Goal: Information Seeking & Learning: Learn about a topic

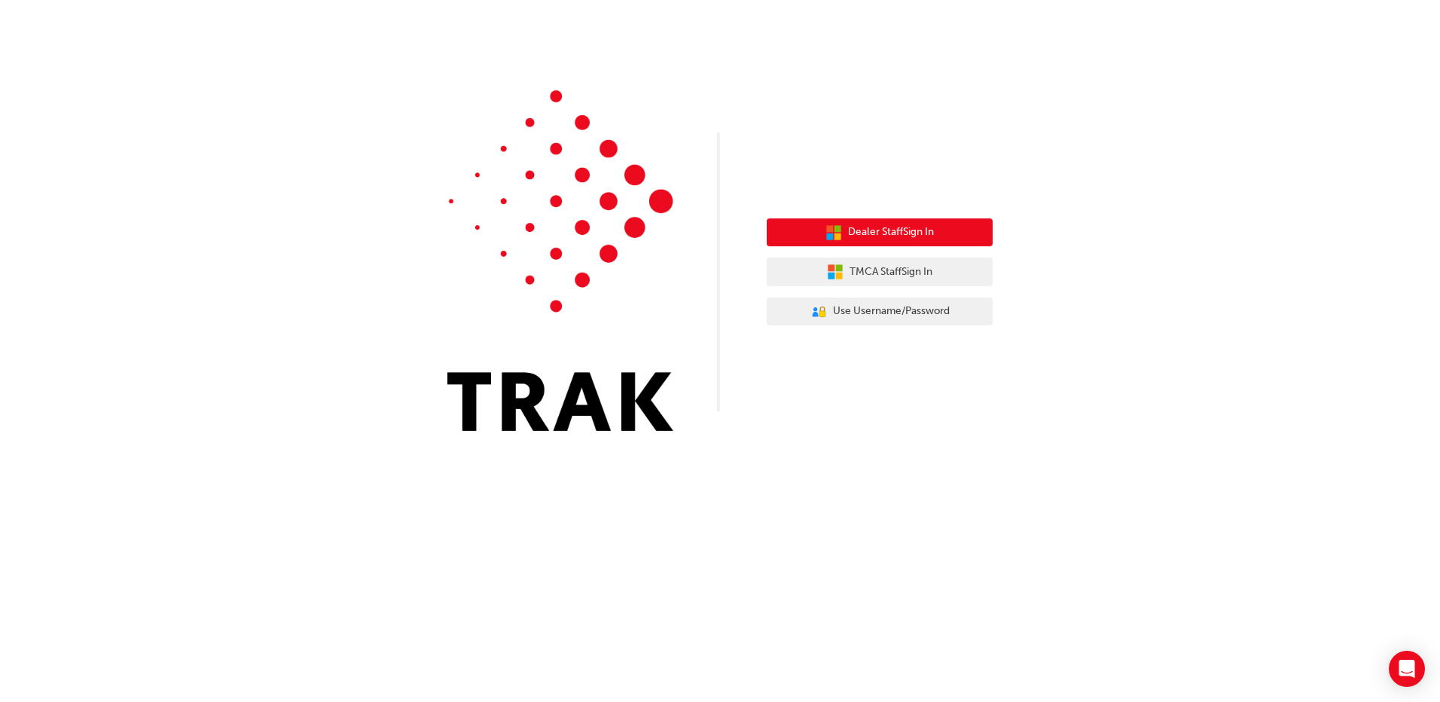
click at [885, 237] on span "Dealer Staff Sign In" at bounding box center [891, 232] width 86 height 17
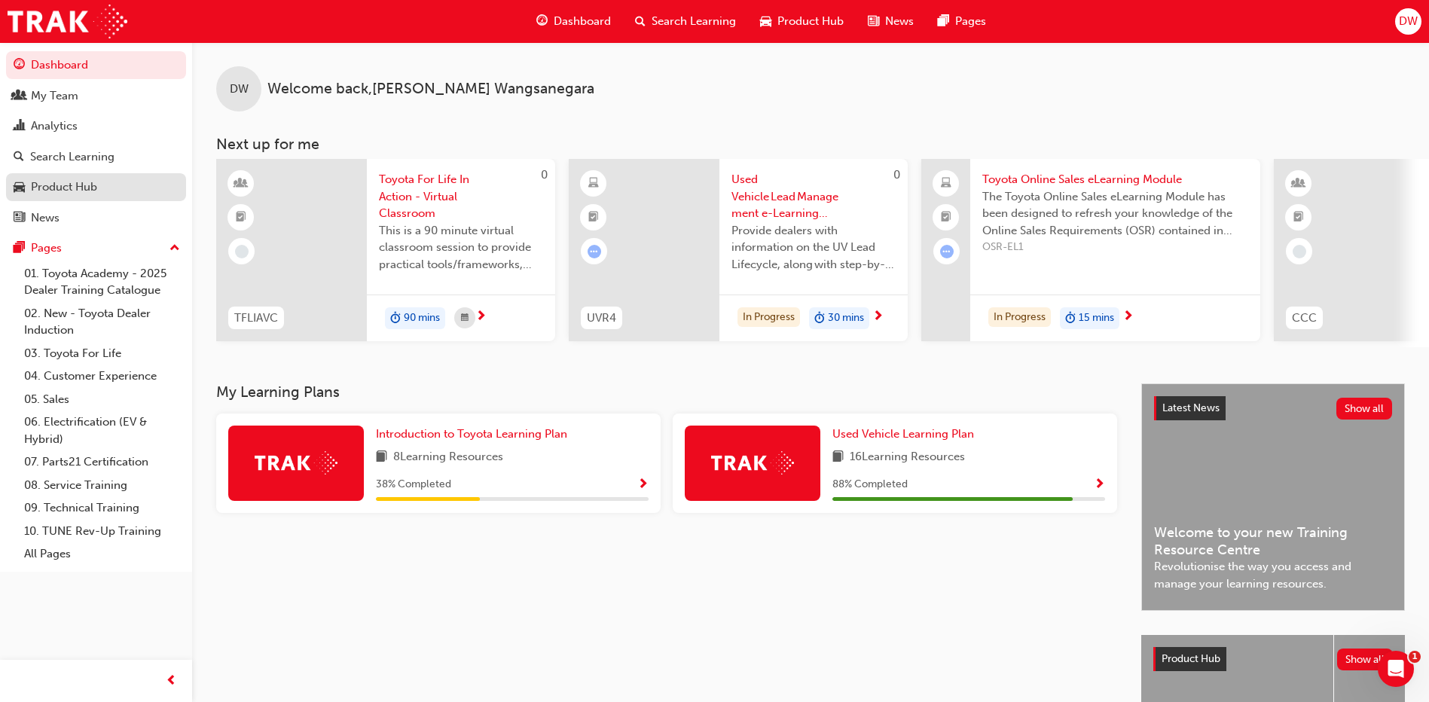
click at [91, 185] on div "Product Hub" at bounding box center [64, 187] width 66 height 17
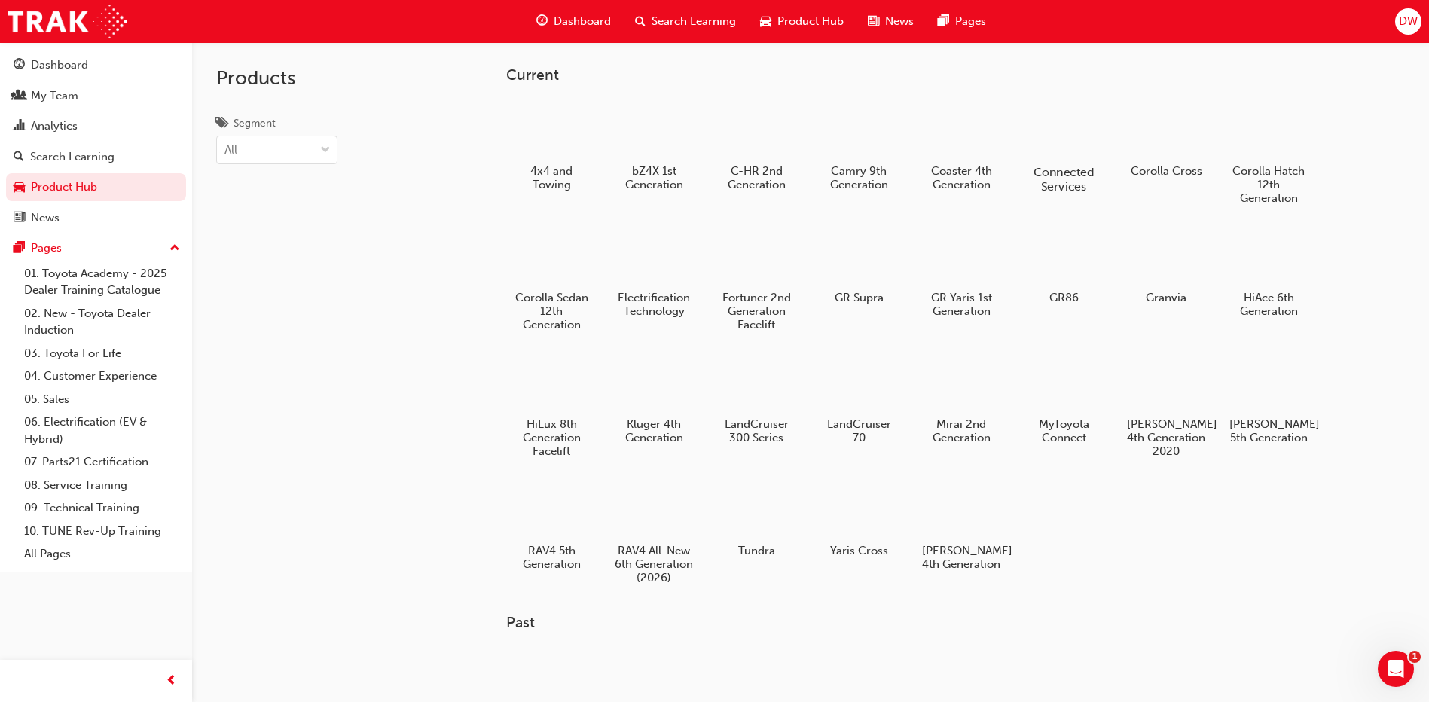
click at [1069, 140] on div at bounding box center [1064, 129] width 84 height 60
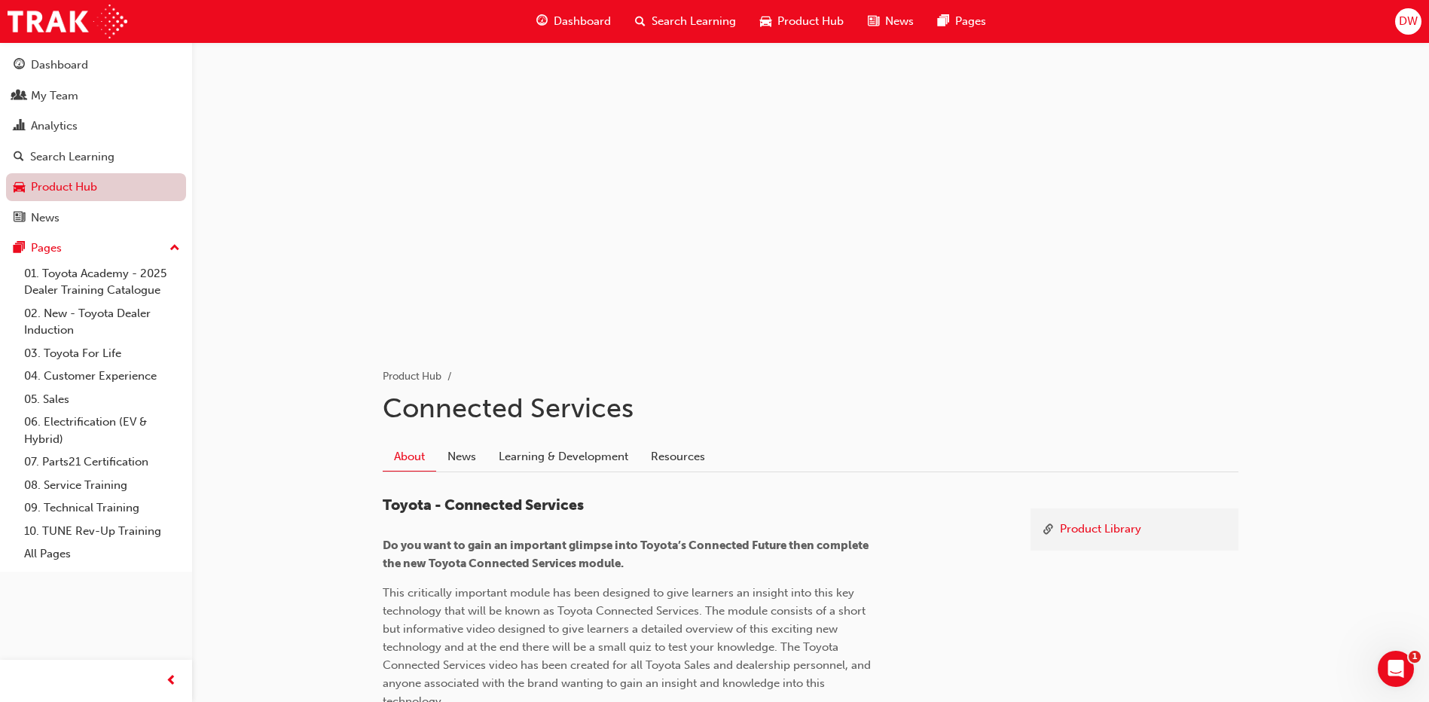
click at [54, 186] on link "Product Hub" at bounding box center [96, 187] width 180 height 28
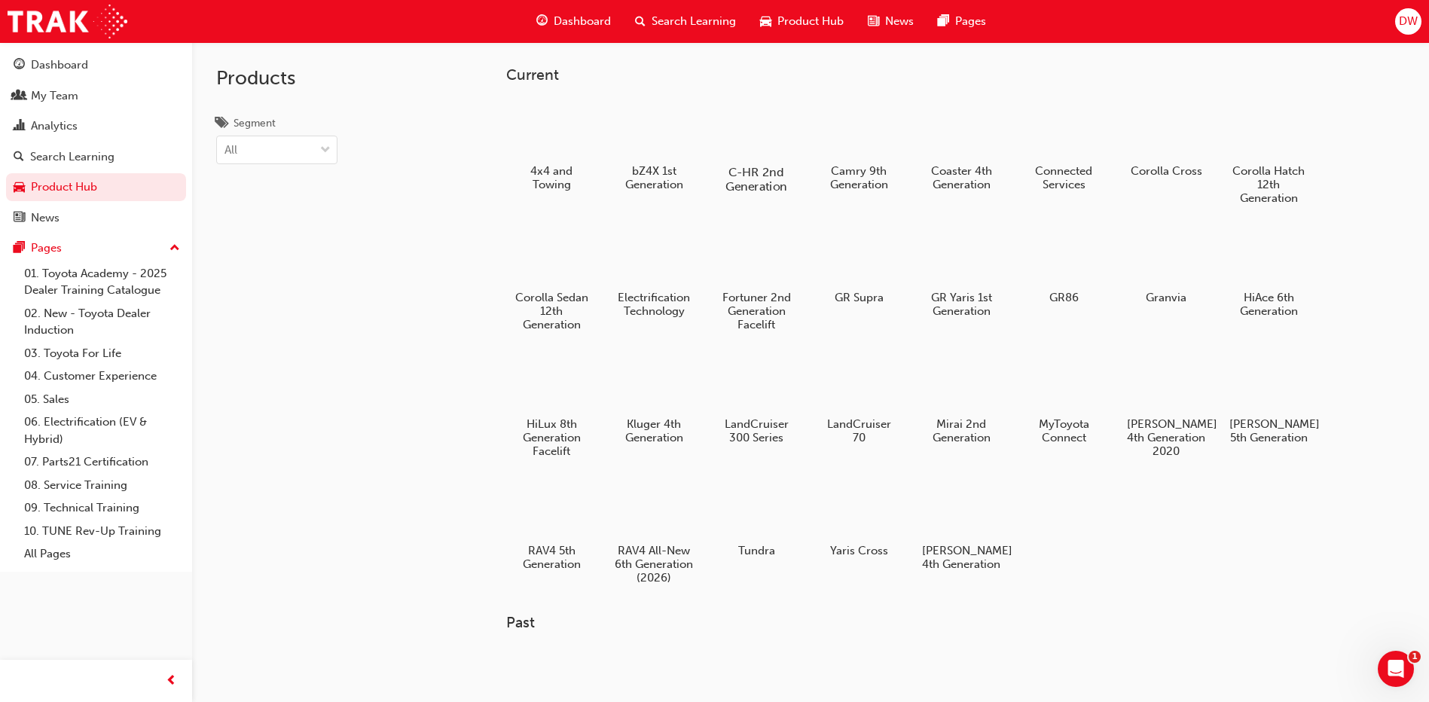
click at [750, 160] on div "C-HR 2nd Generation" at bounding box center [757, 146] width 96 height 107
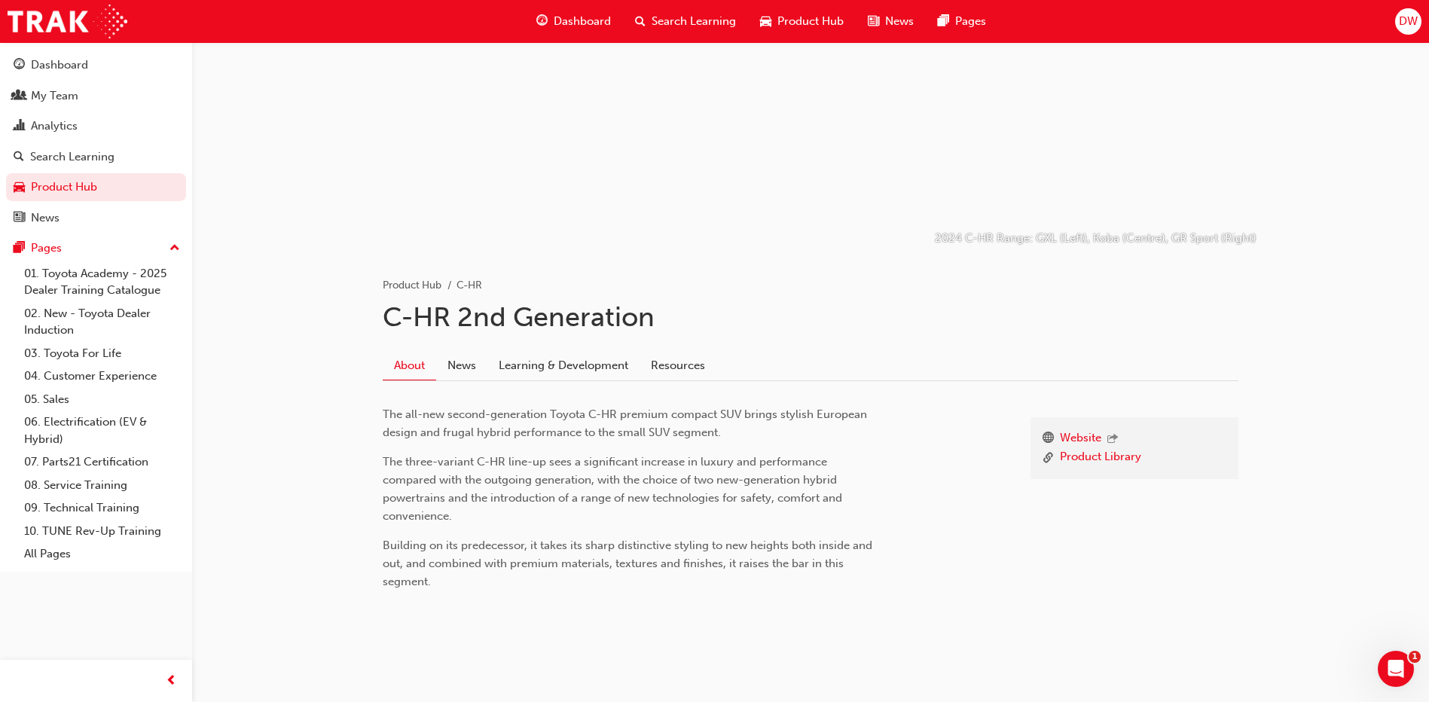
scroll to position [101, 0]
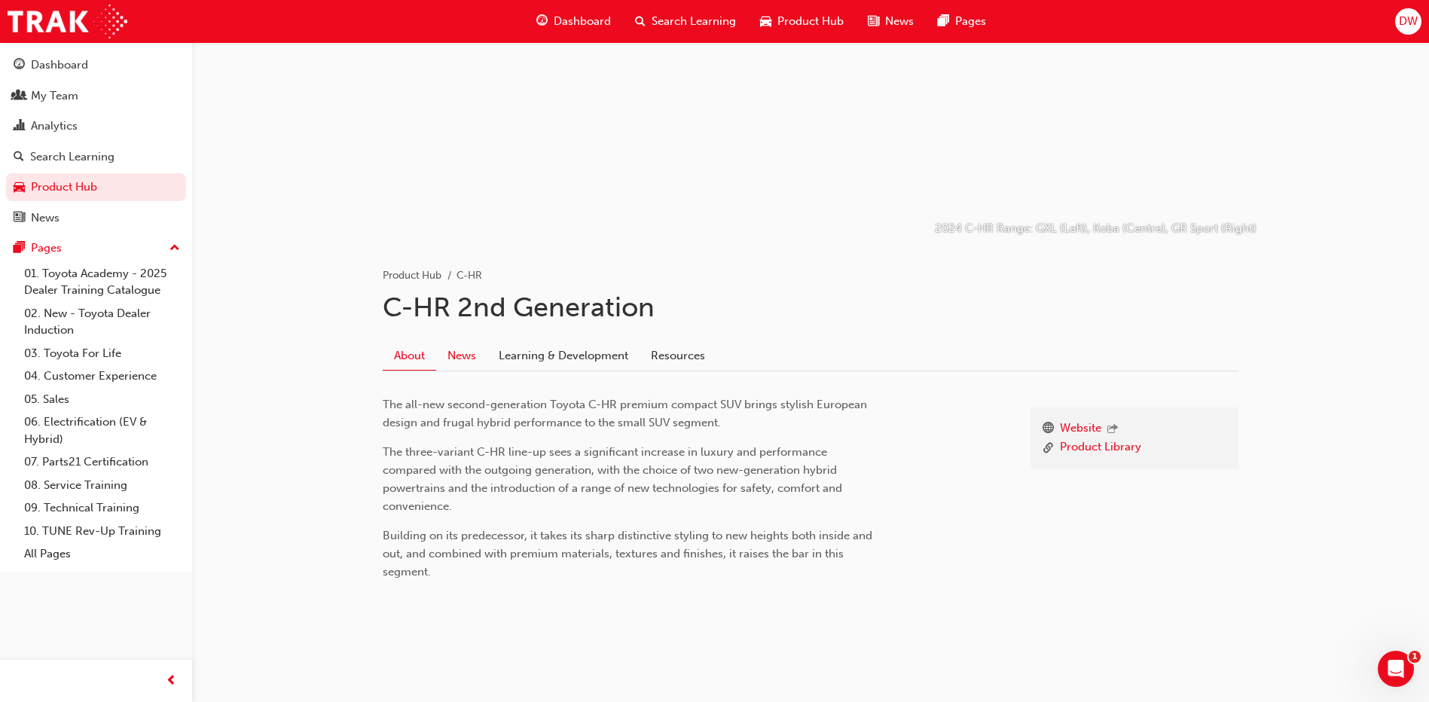
click at [473, 353] on link "News" at bounding box center [461, 355] width 51 height 29
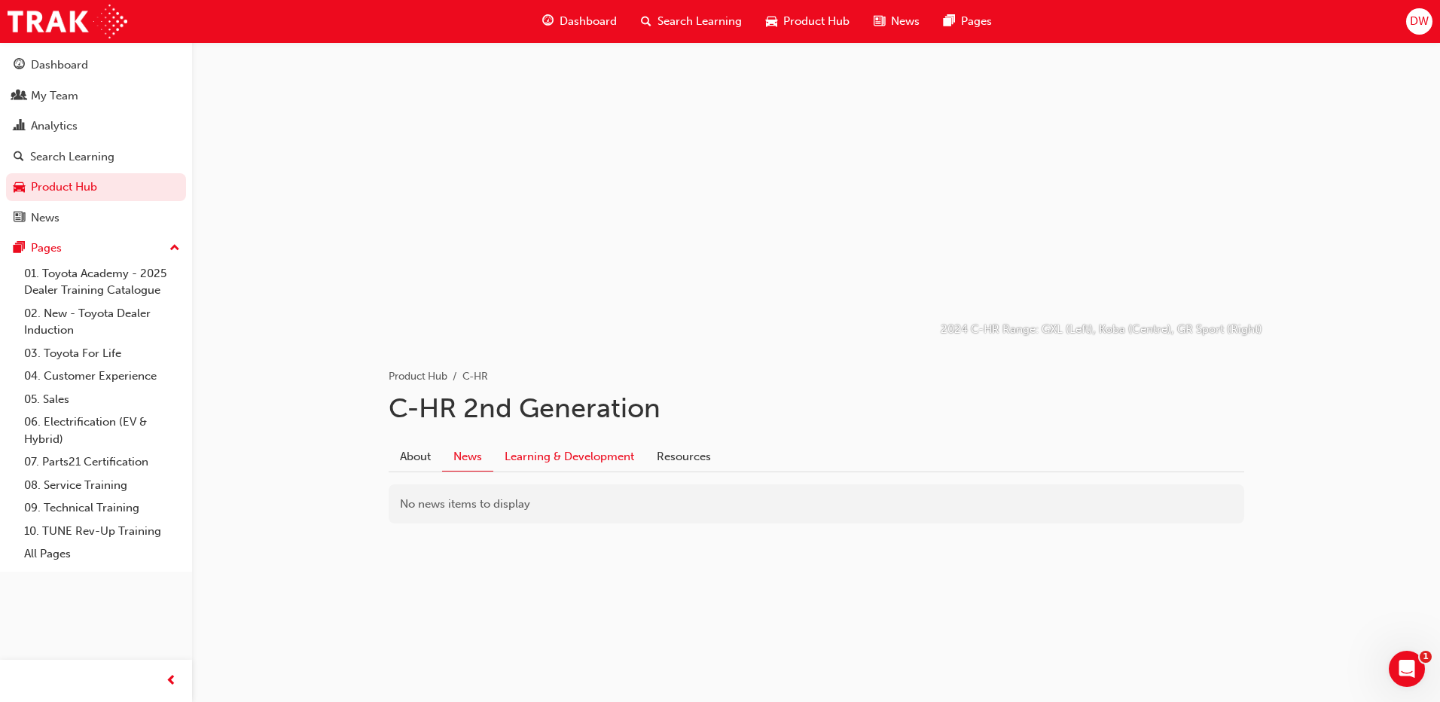
click at [573, 452] on link "Learning & Development" at bounding box center [569, 456] width 152 height 29
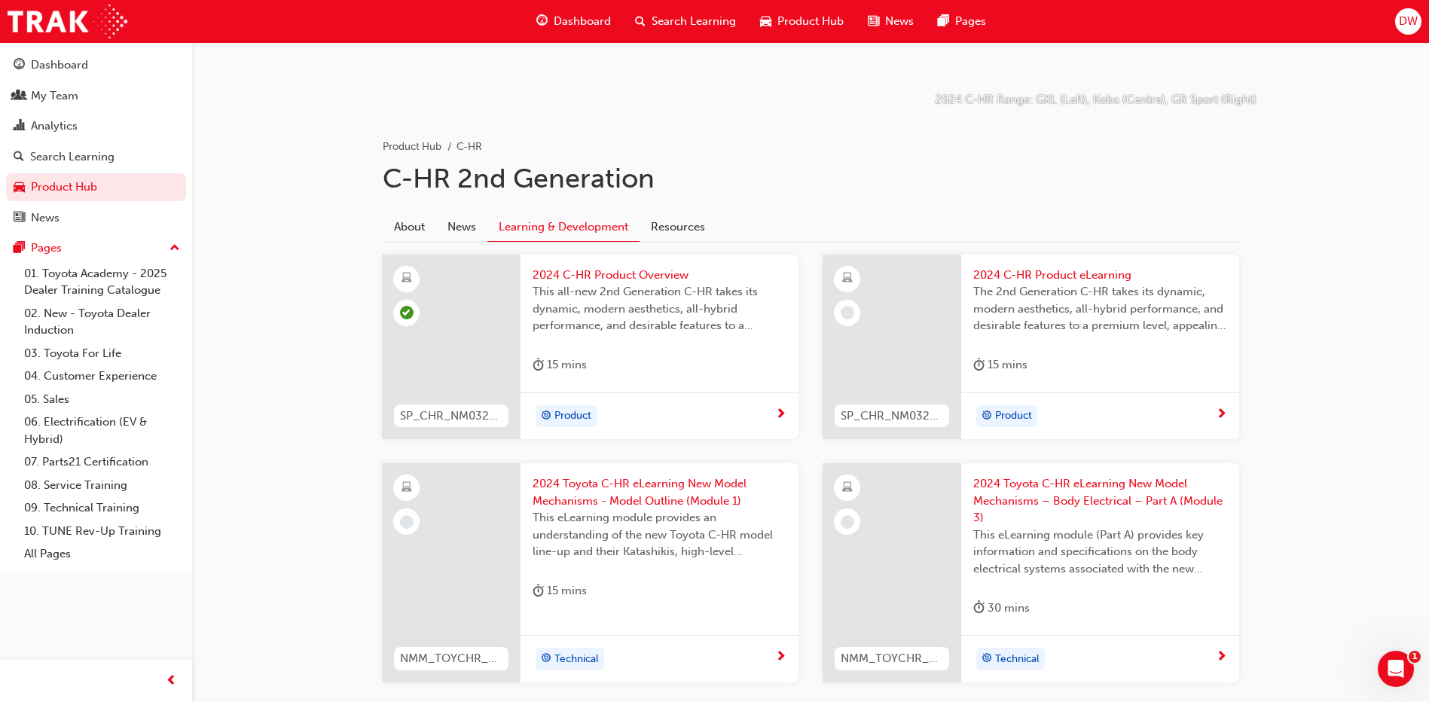
scroll to position [377, 0]
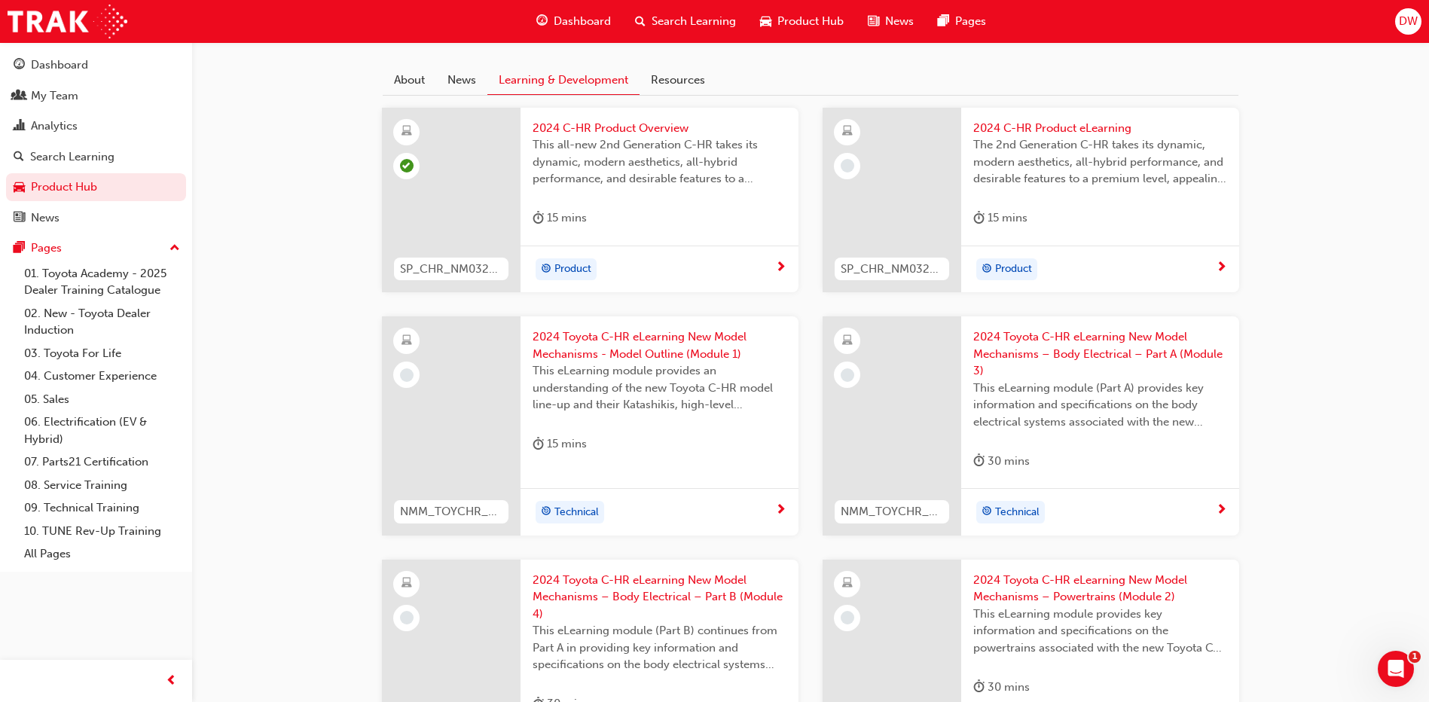
click at [576, 509] on span "Technical" at bounding box center [576, 512] width 44 height 17
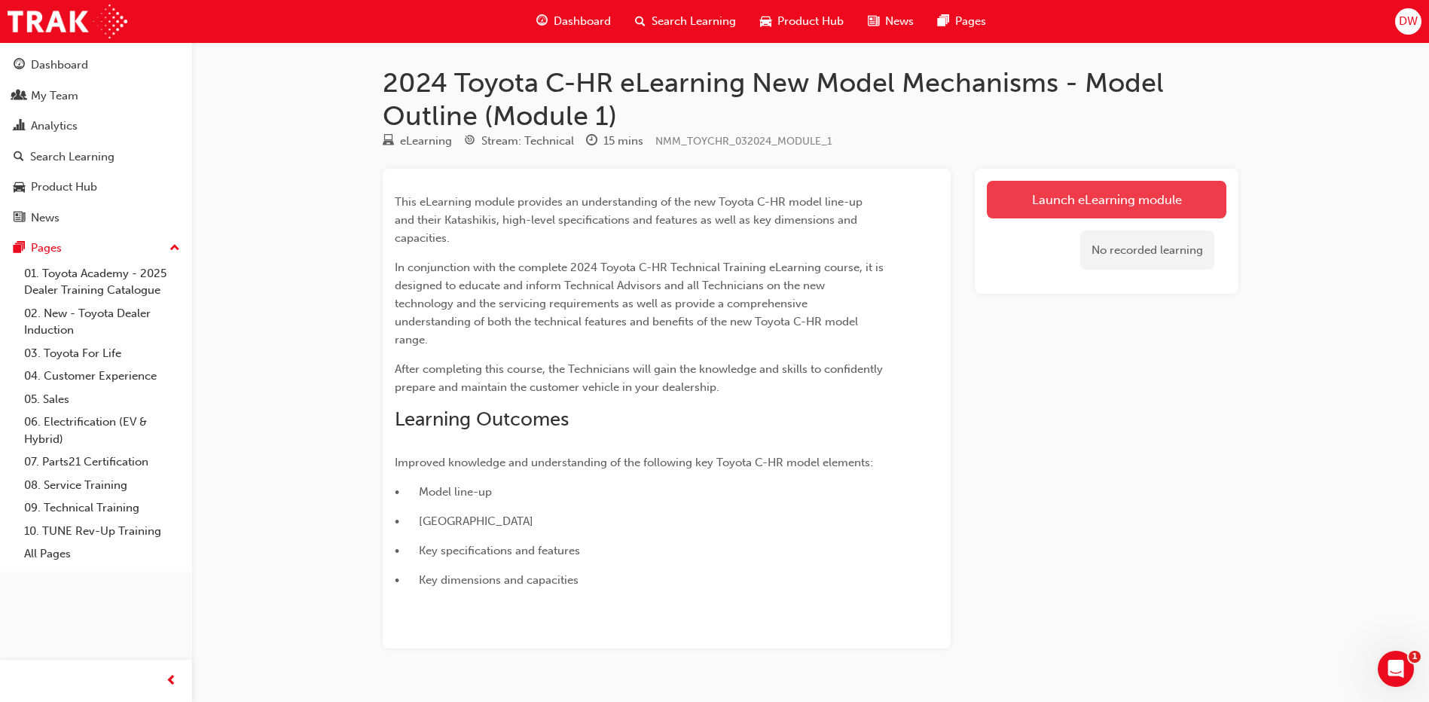
click at [1099, 200] on link "Launch eLearning module" at bounding box center [1107, 200] width 240 height 38
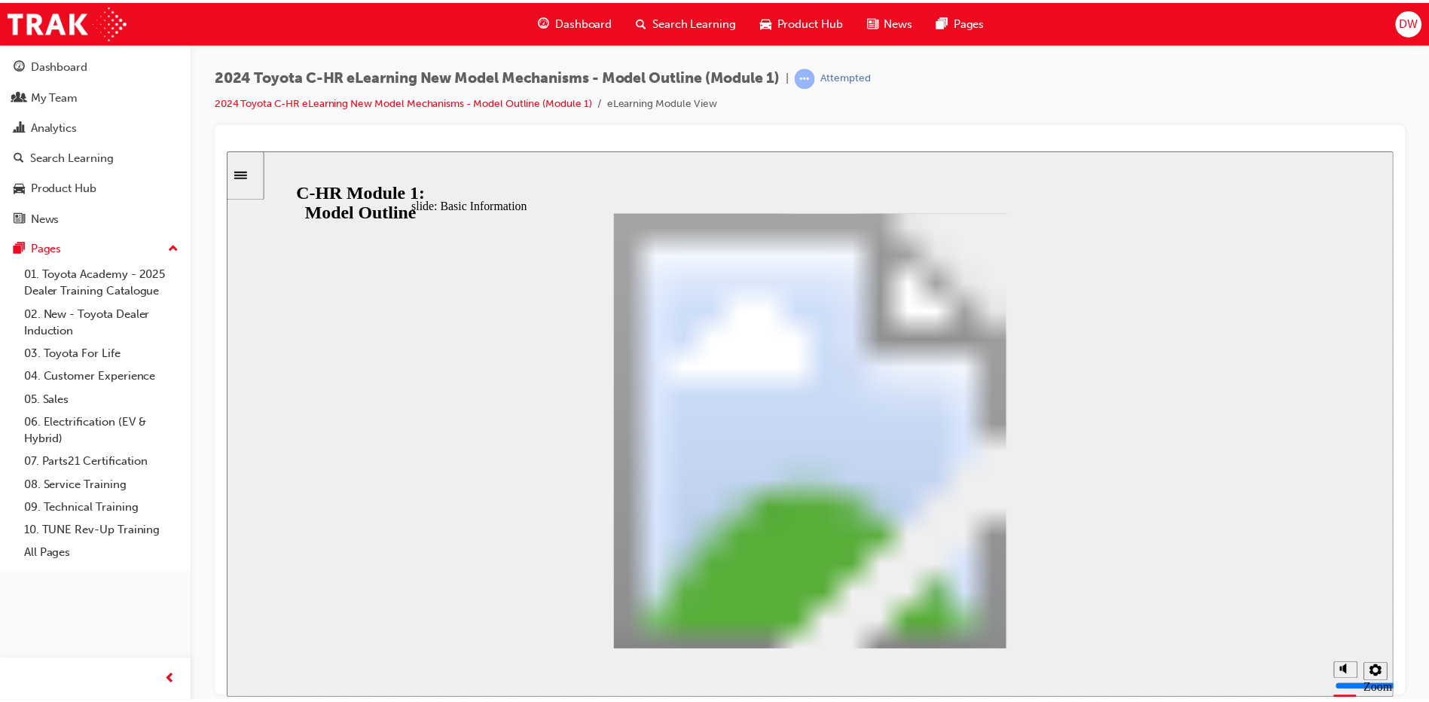
scroll to position [444, 0]
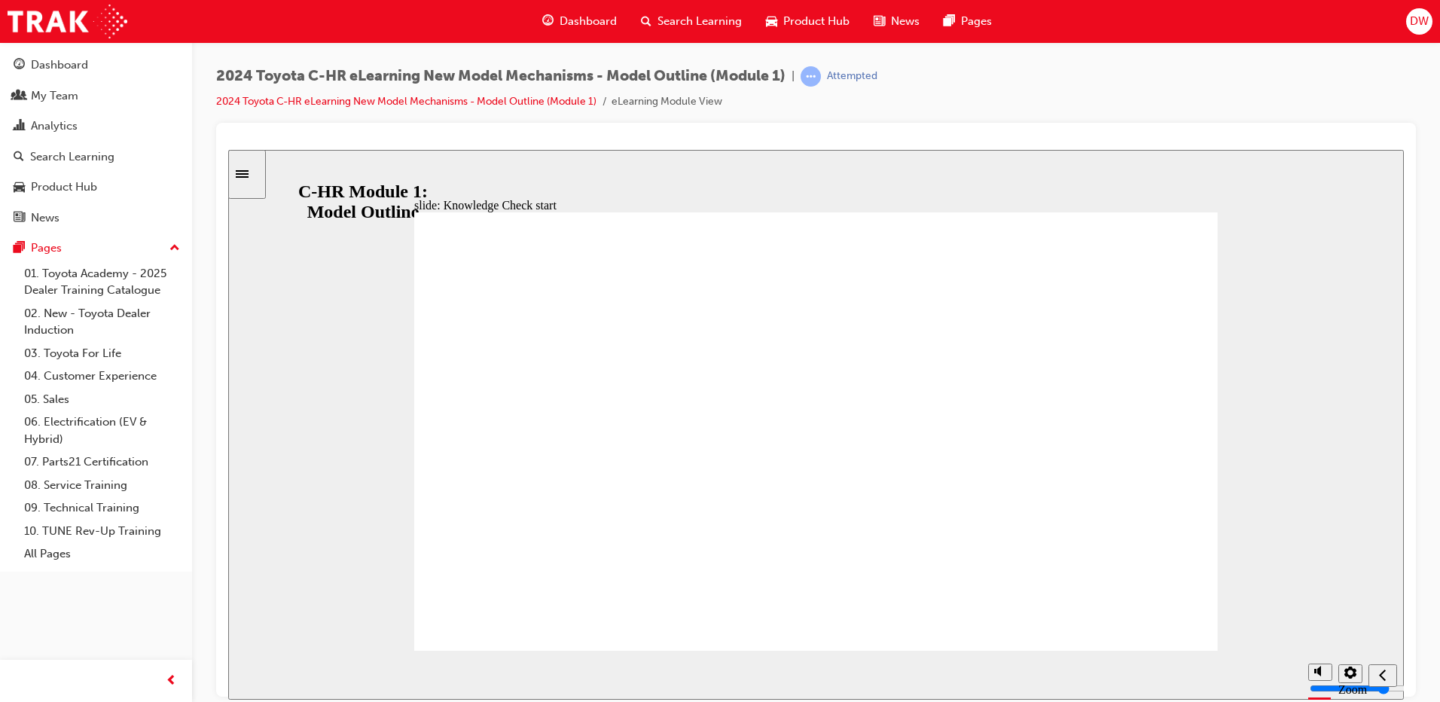
radio input "false"
radio input "true"
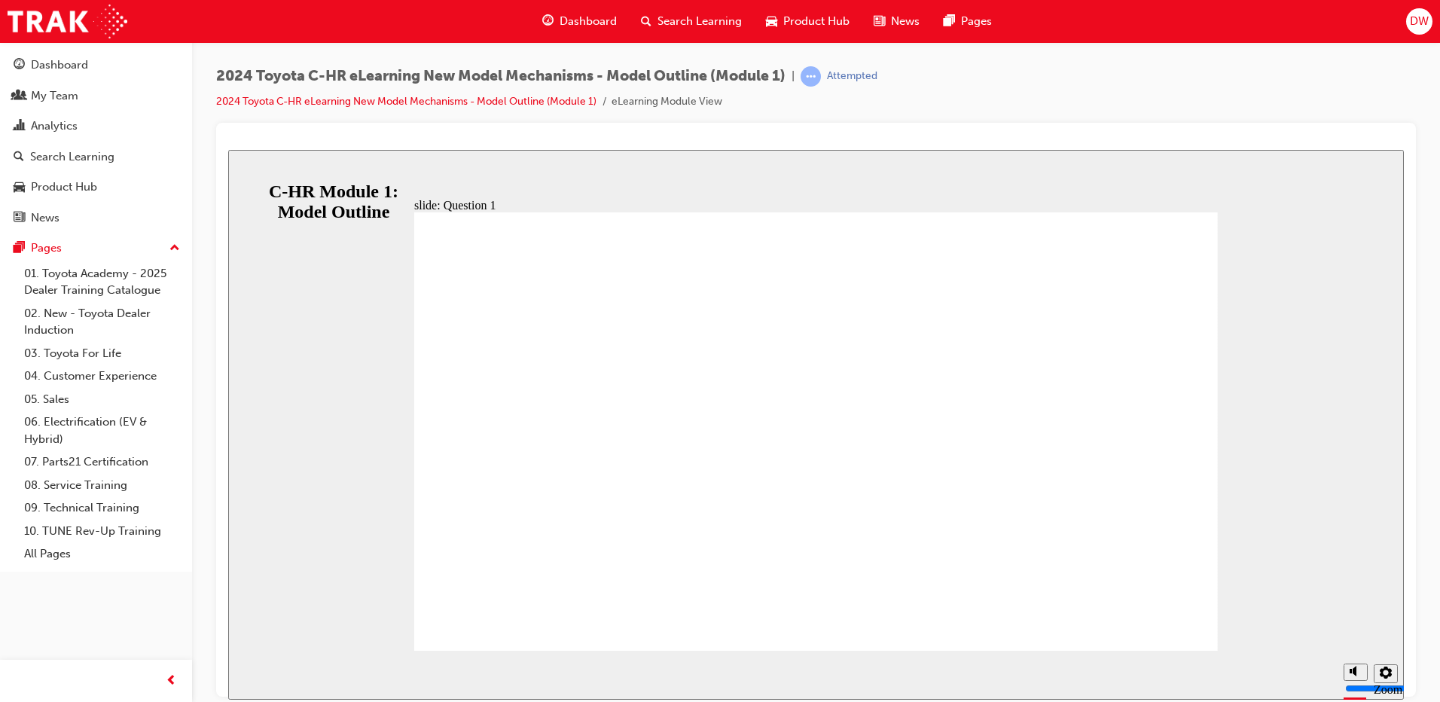
drag, startPoint x: 613, startPoint y: 556, endPoint x: 706, endPoint y: 560, distance: 92.8
radio input "false"
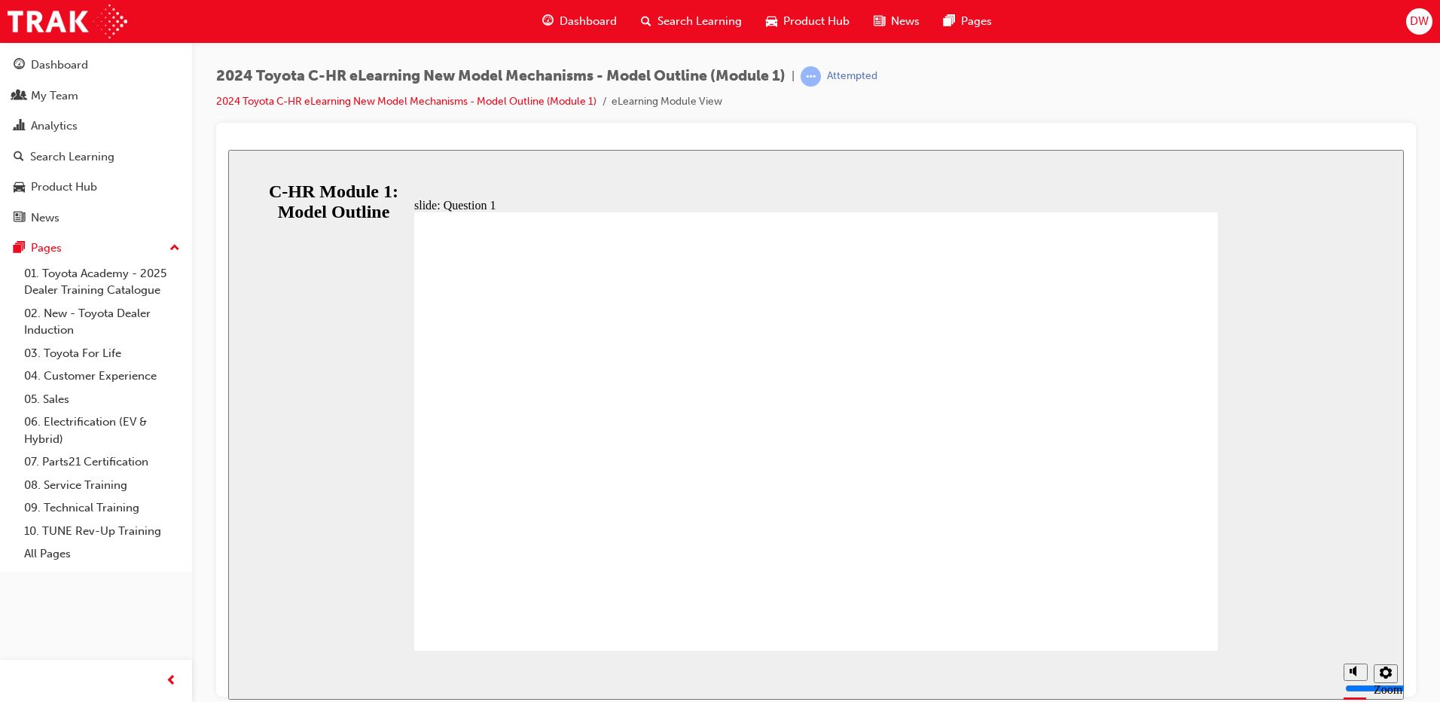
radio input "true"
drag, startPoint x: 669, startPoint y: 478, endPoint x: 682, endPoint y: 480, distance: 13.0
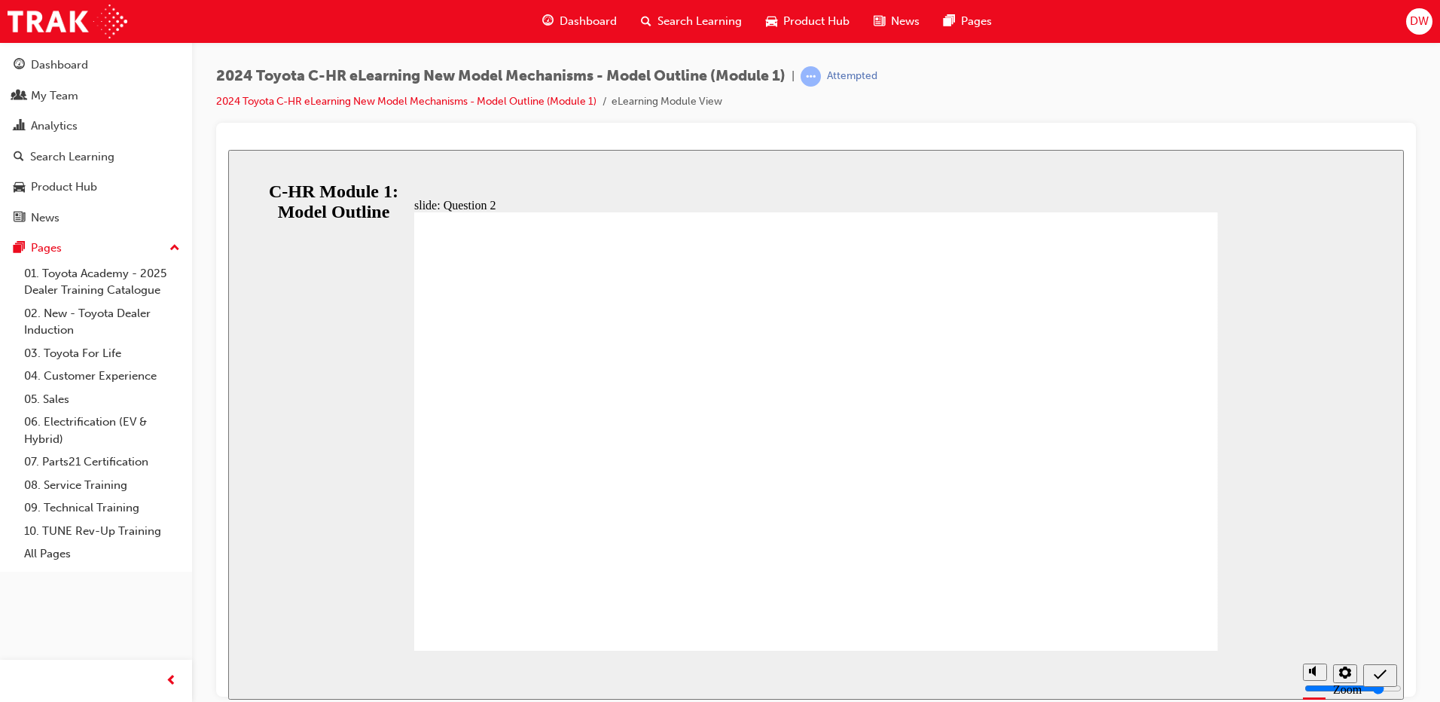
radio input "true"
drag, startPoint x: 707, startPoint y: 444, endPoint x: 718, endPoint y: 446, distance: 10.8
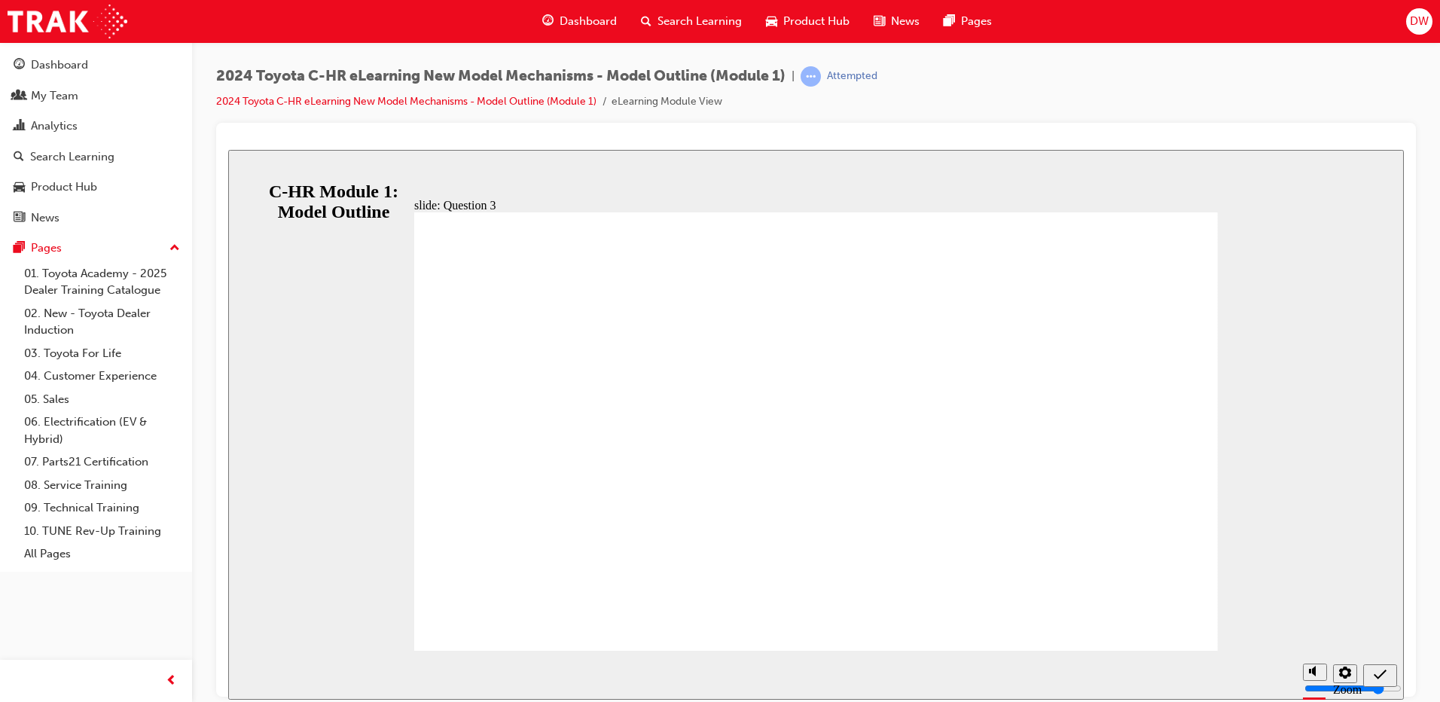
radio input "true"
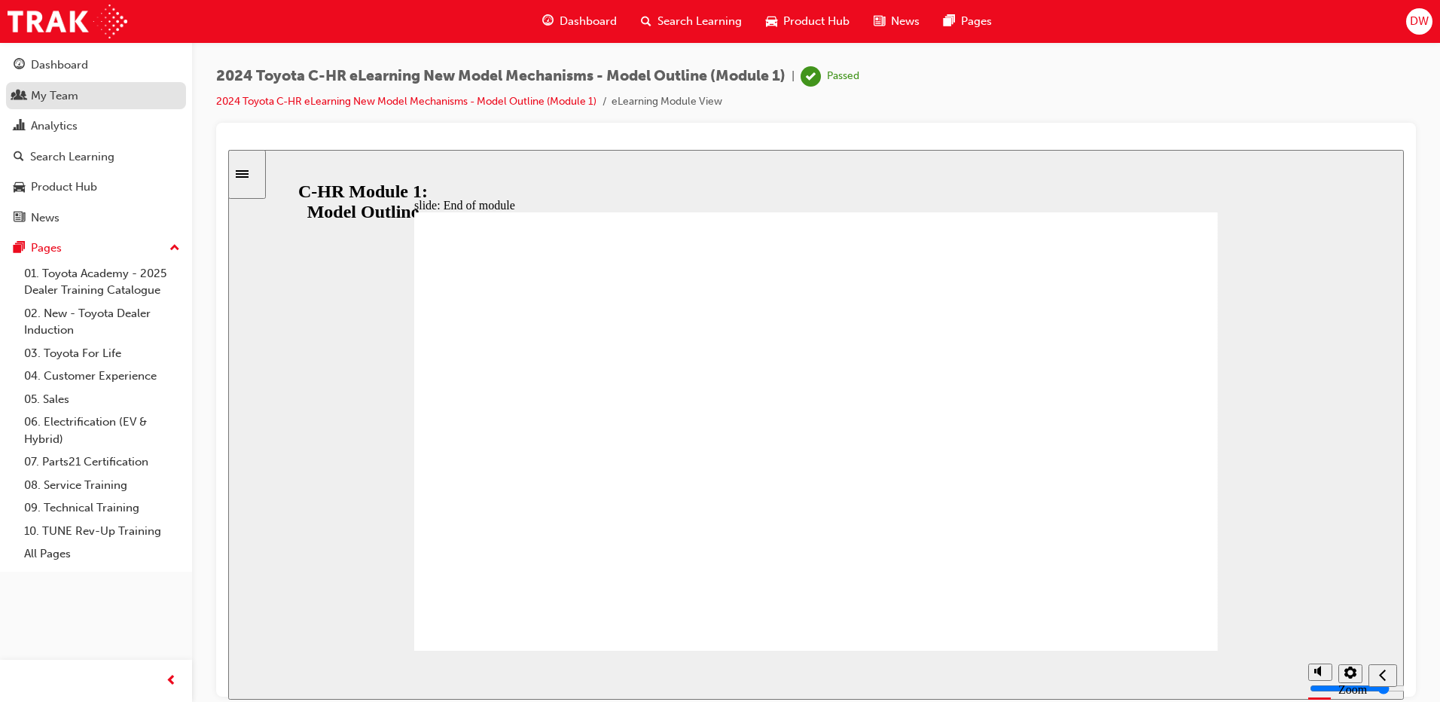
click at [72, 96] on div "My Team" at bounding box center [54, 95] width 47 height 17
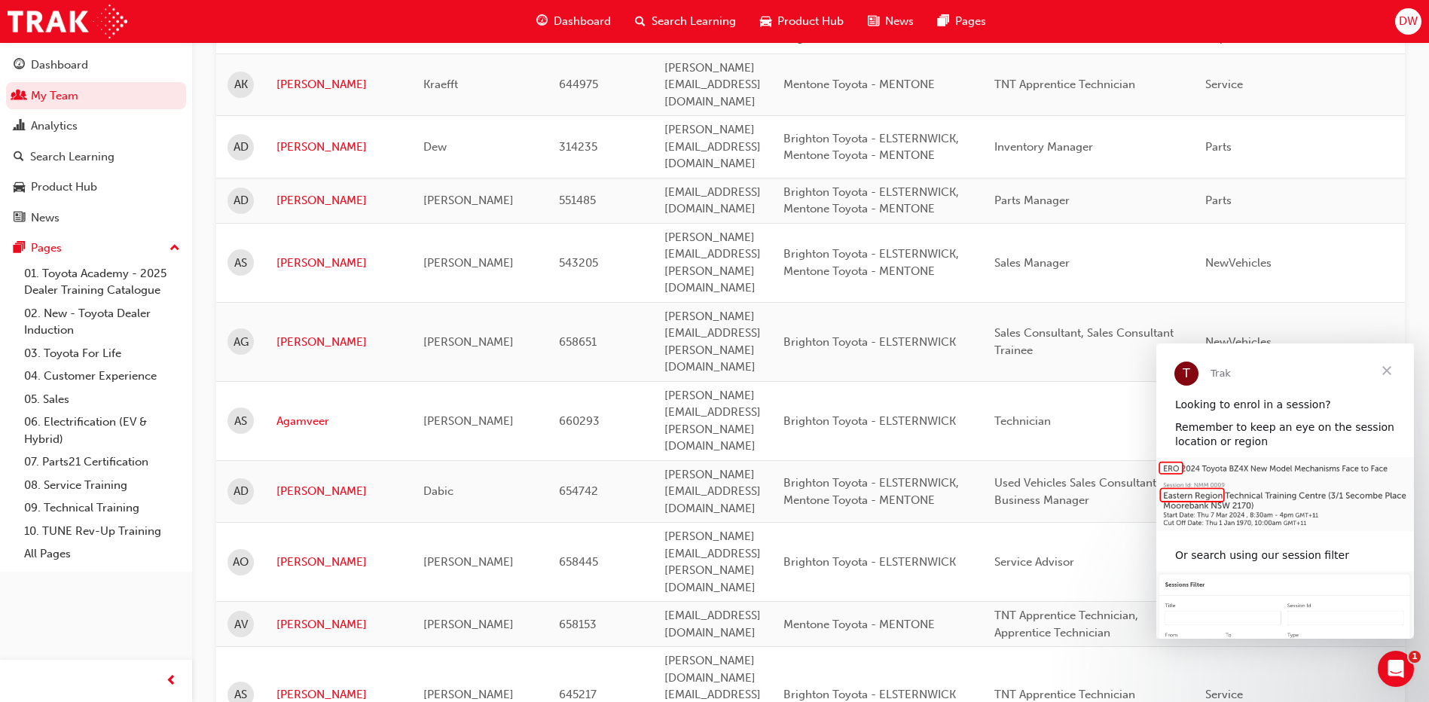
scroll to position [377, 0]
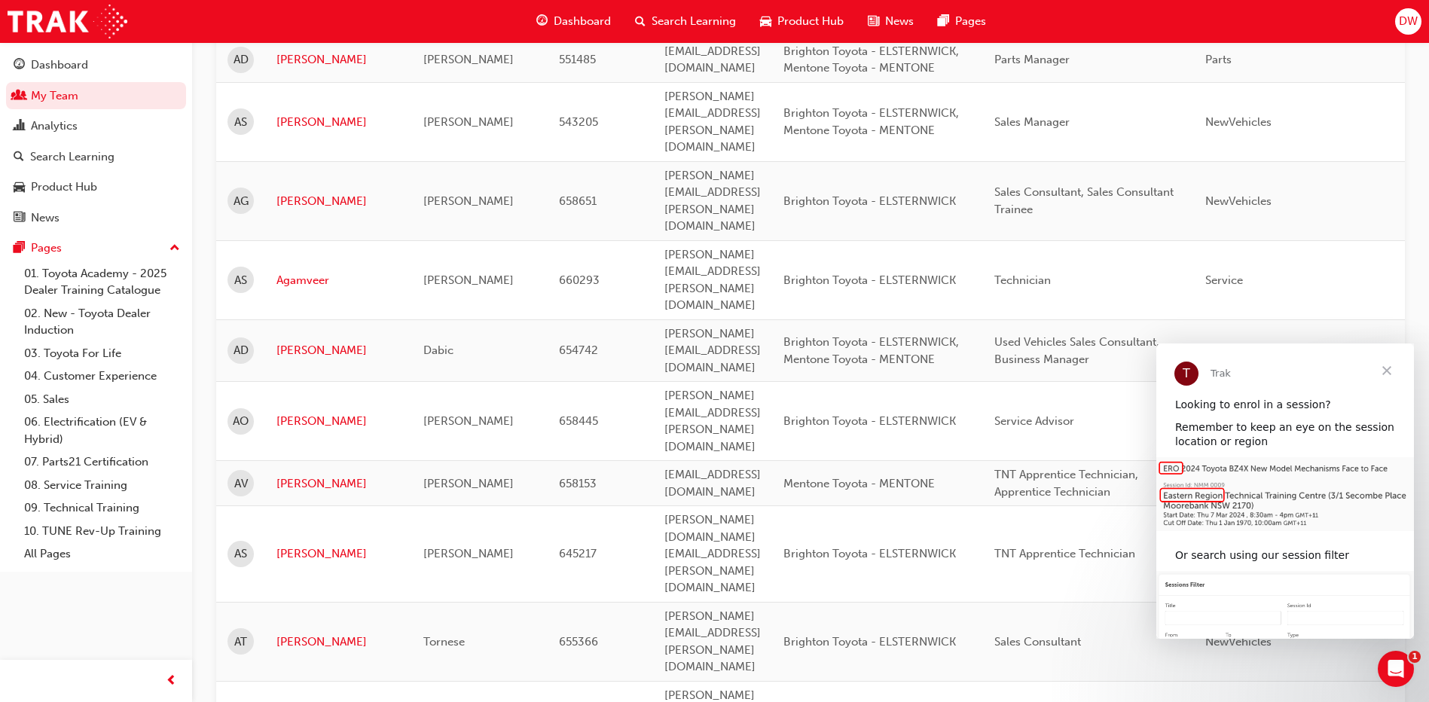
click at [1390, 372] on span "Close" at bounding box center [1387, 371] width 54 height 54
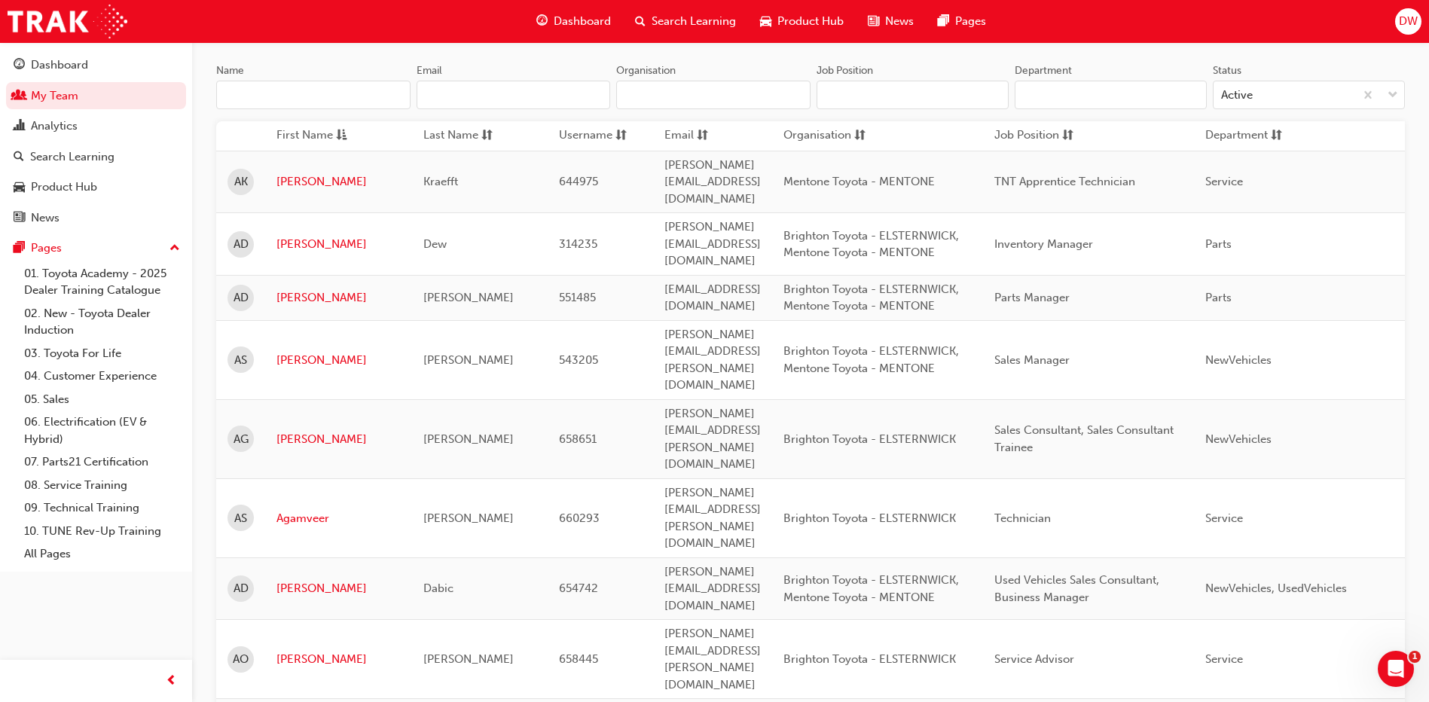
scroll to position [0, 0]
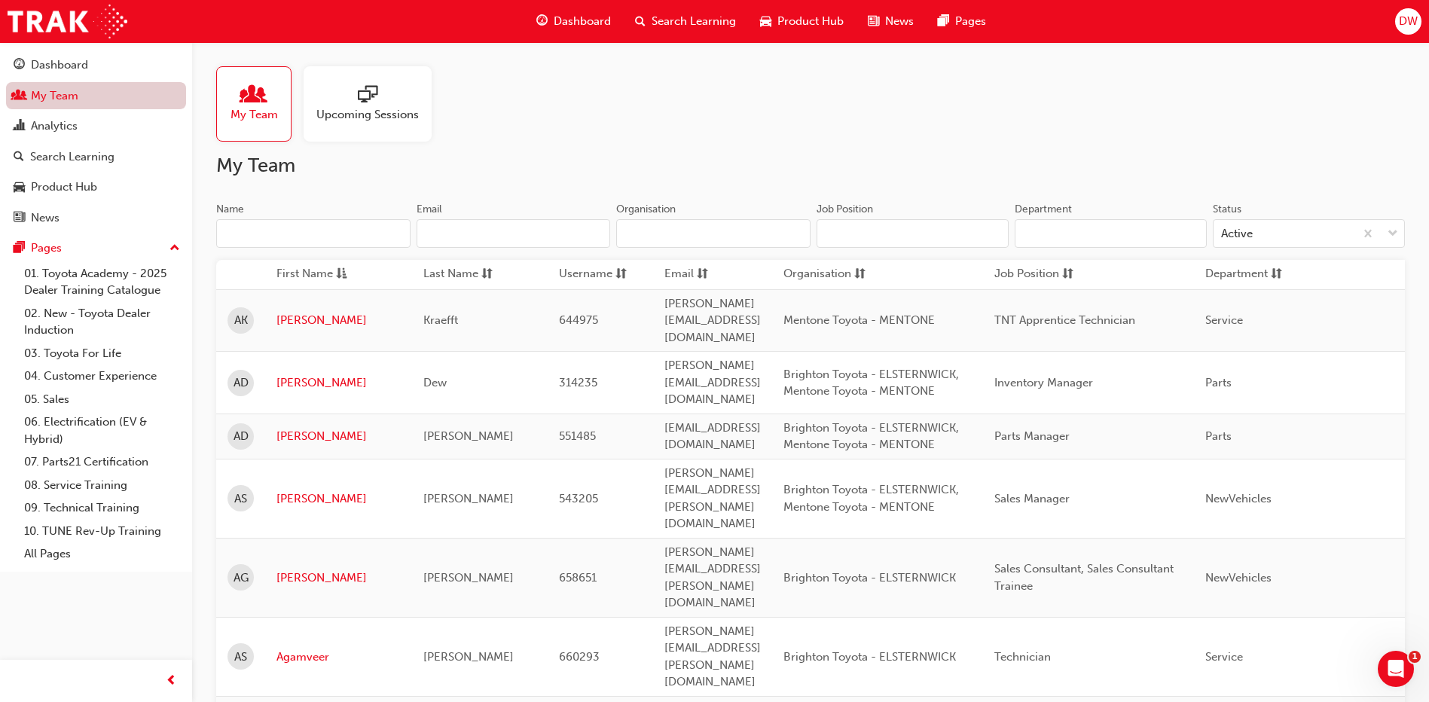
click at [52, 95] on link "My Team" at bounding box center [96, 96] width 180 height 28
click at [53, 65] on div "Dashboard" at bounding box center [59, 65] width 57 height 17
